Goal: Information Seeking & Learning: Understand process/instructions

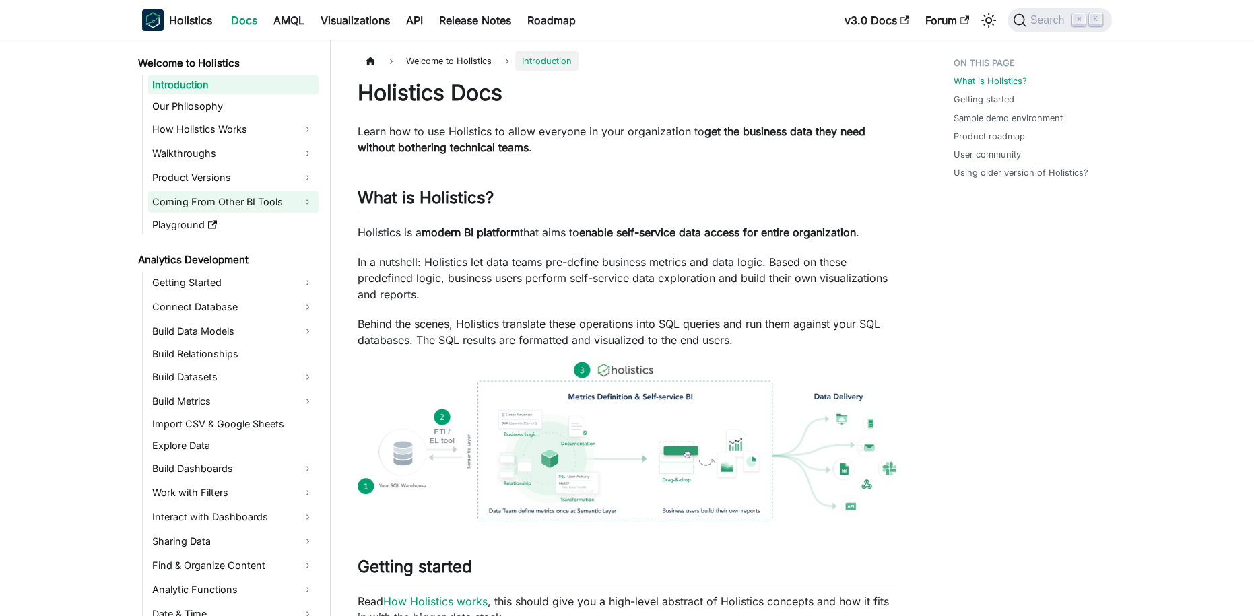
click at [240, 198] on link "Coming From Other BI Tools" at bounding box center [233, 202] width 170 height 22
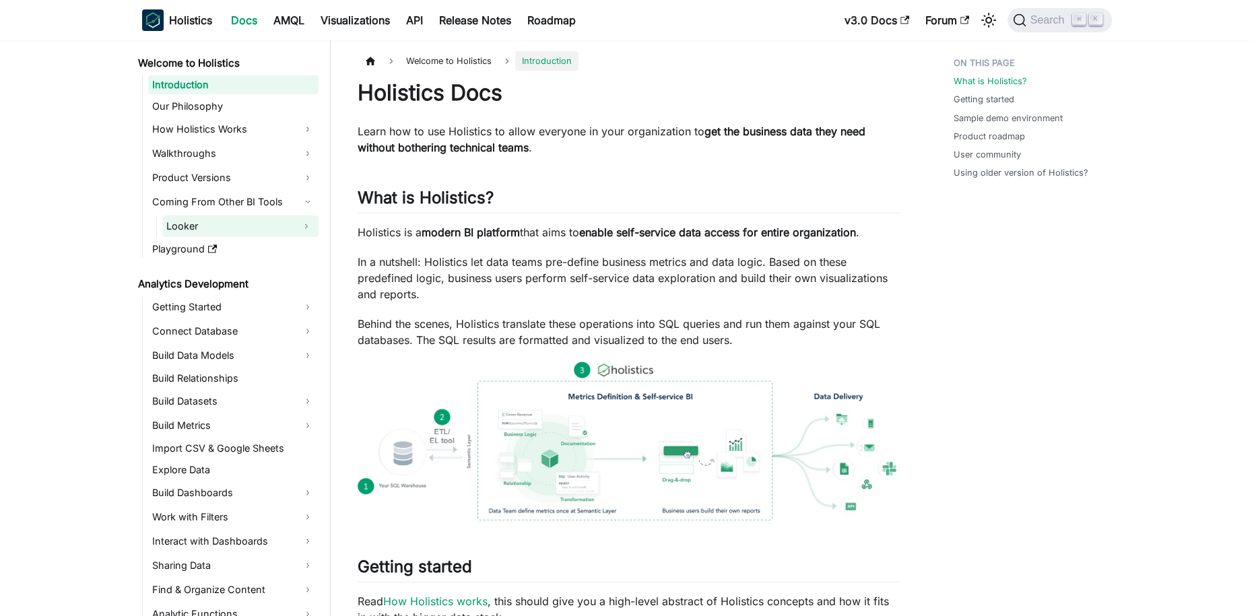
click at [214, 232] on link "Looker" at bounding box center [228, 227] width 132 height 22
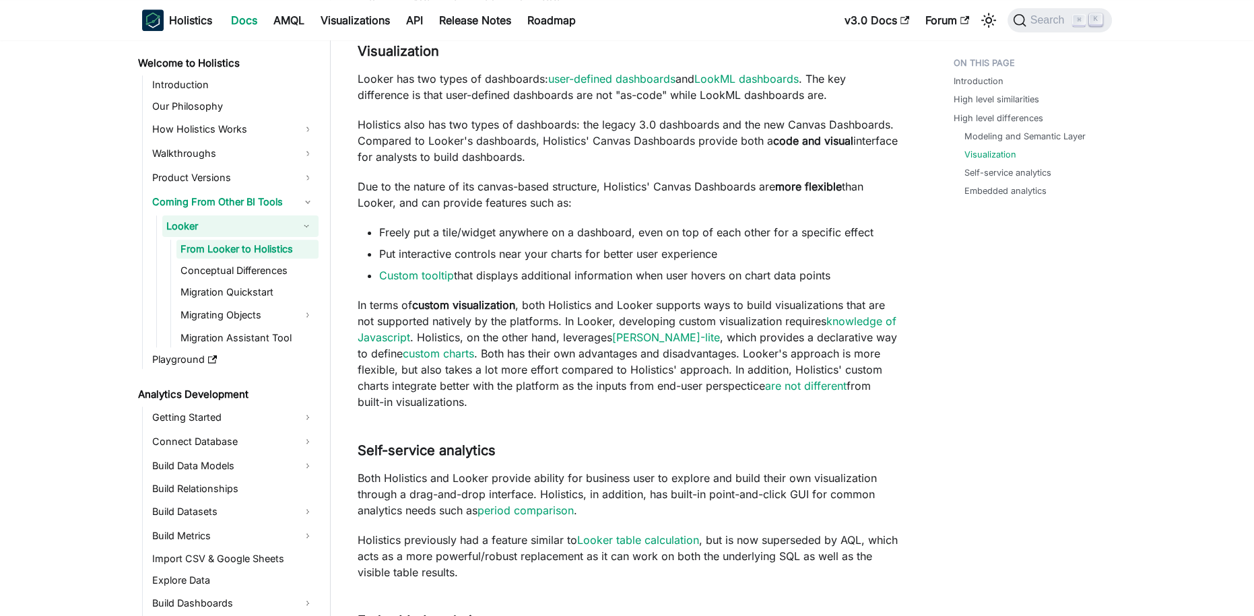
scroll to position [1518, 0]
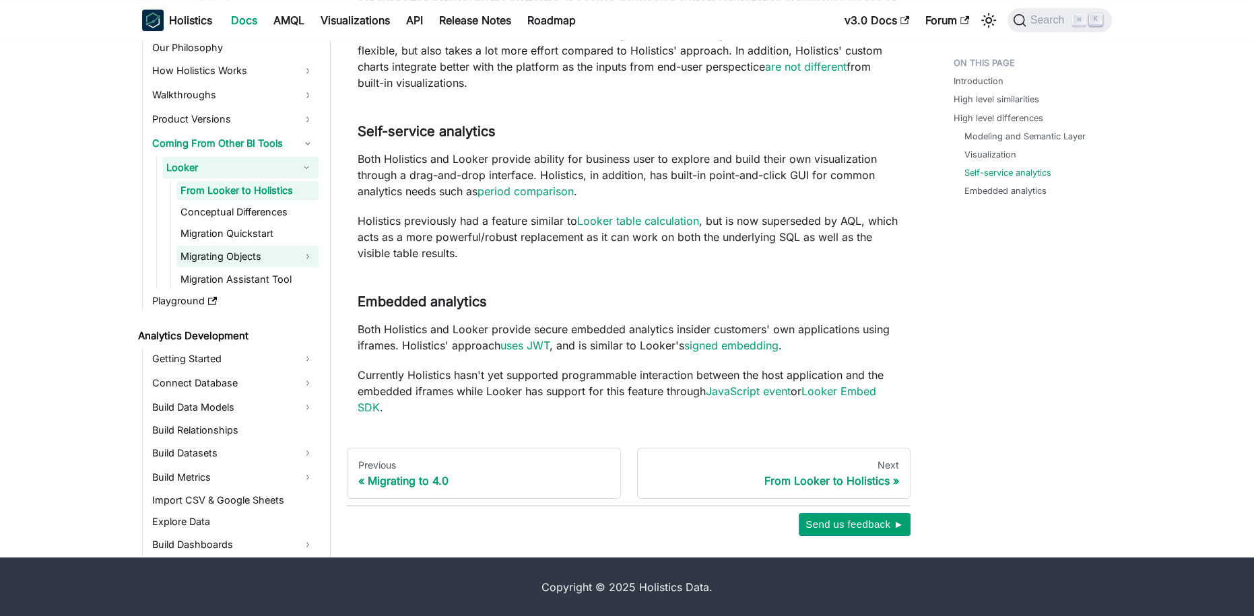
click at [234, 259] on link "Migrating Objects" at bounding box center [248, 257] width 142 height 22
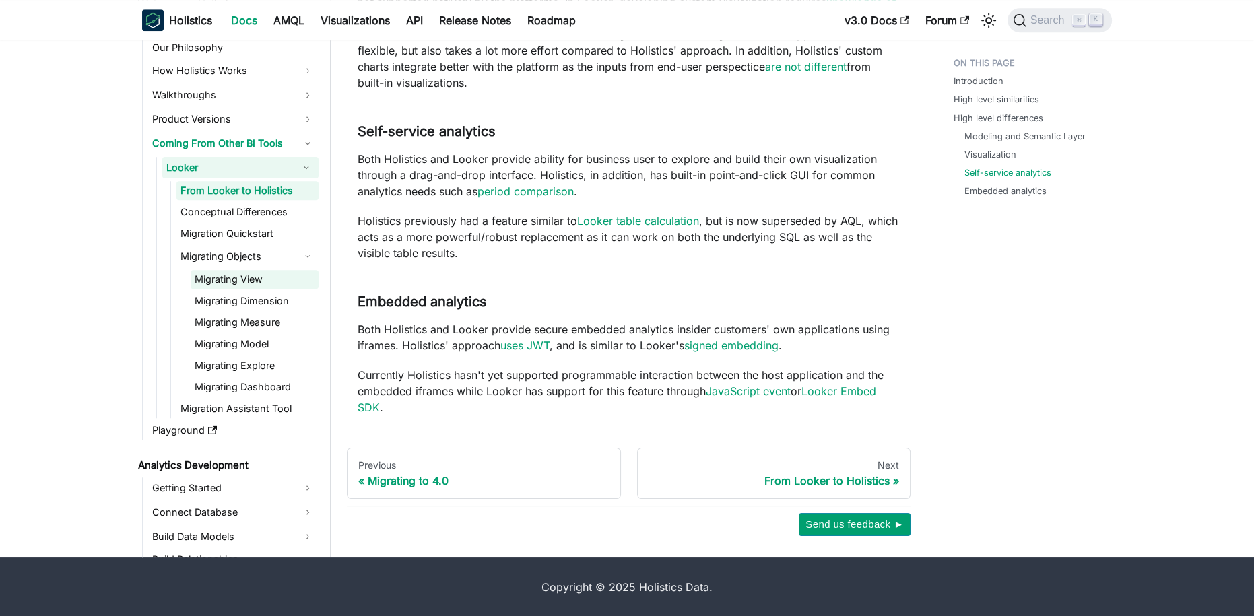
click at [251, 279] on link "Migrating View" at bounding box center [255, 279] width 128 height 19
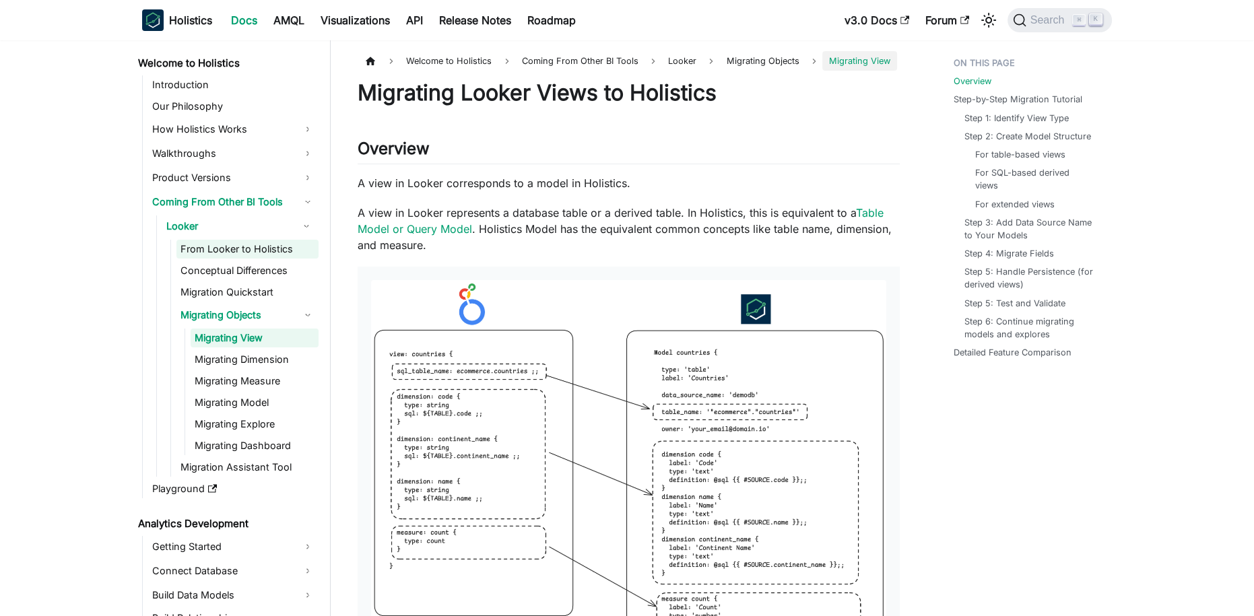
click at [212, 253] on link "From Looker to Holistics" at bounding box center [248, 249] width 142 height 19
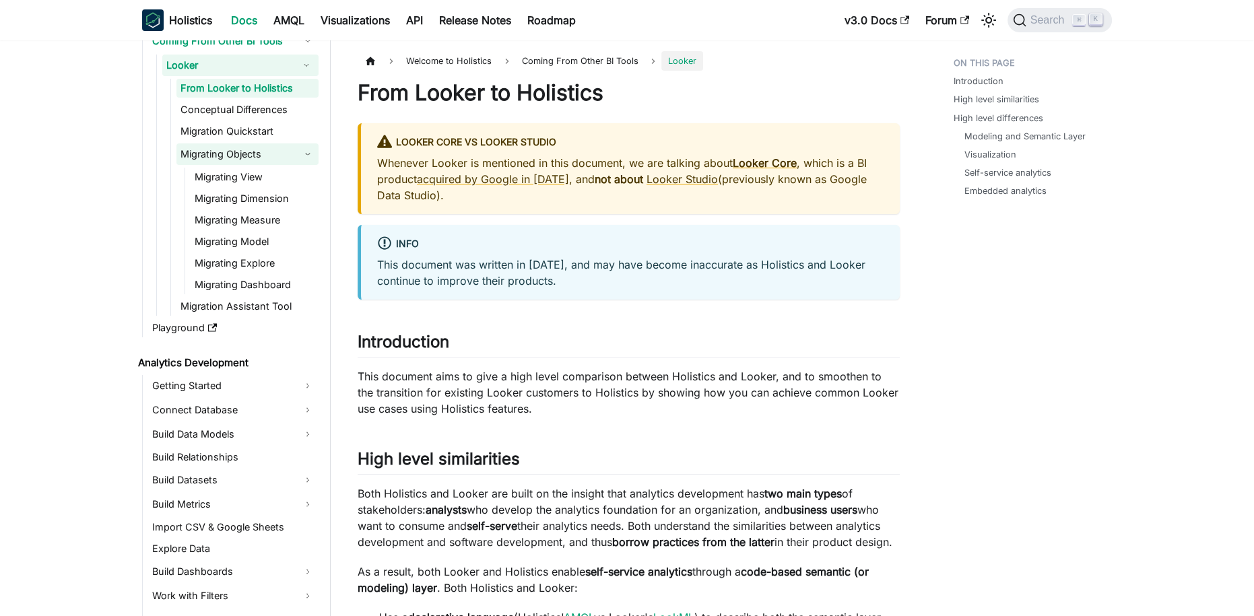
scroll to position [160, 0]
click at [237, 311] on link "Migration Assistant Tool" at bounding box center [248, 307] width 142 height 19
